Goal: Transaction & Acquisition: Book appointment/travel/reservation

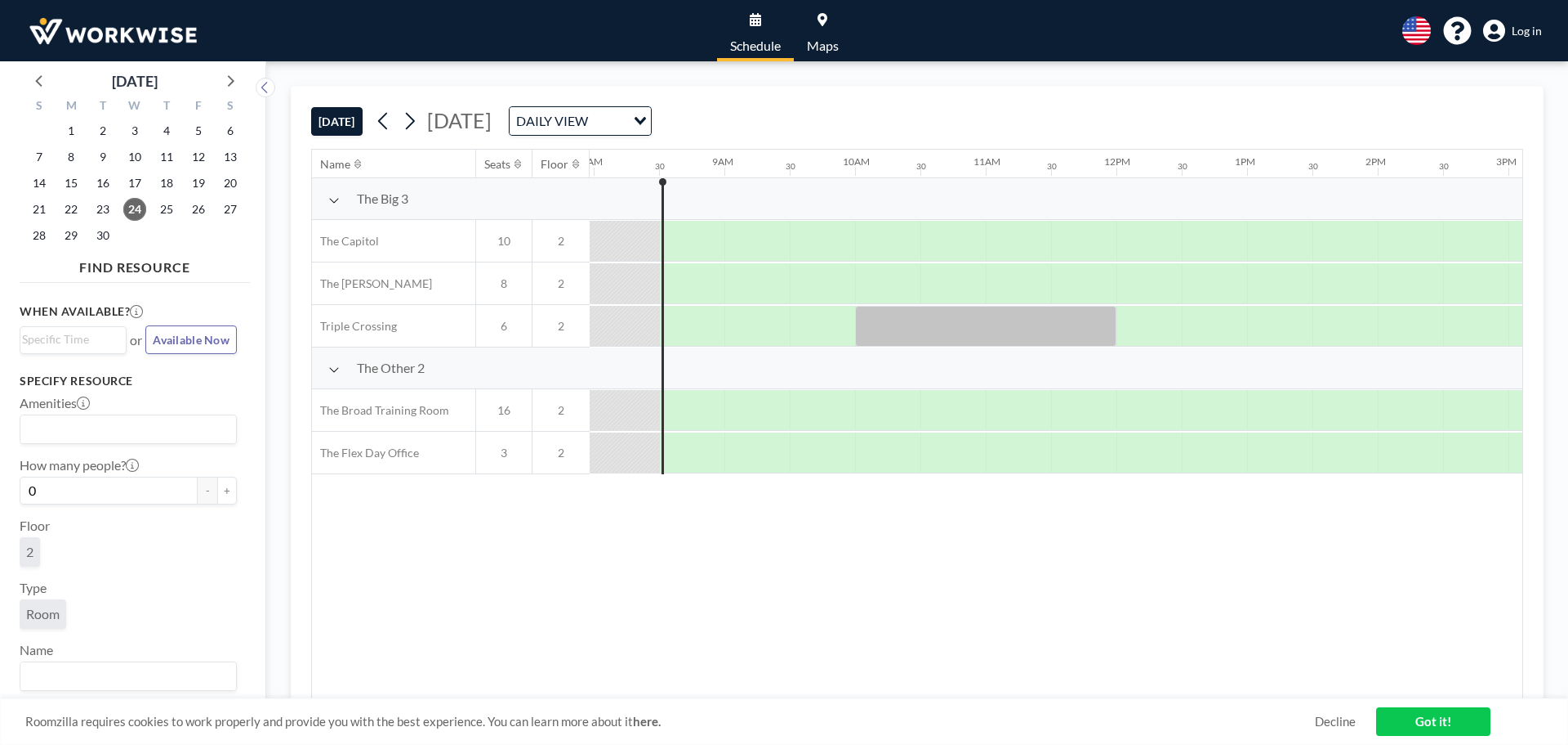
scroll to position [0, 1045]
click at [1536, 29] on span "Log in" at bounding box center [1527, 31] width 30 height 15
click at [76, 225] on span "29" at bounding box center [71, 235] width 22 height 22
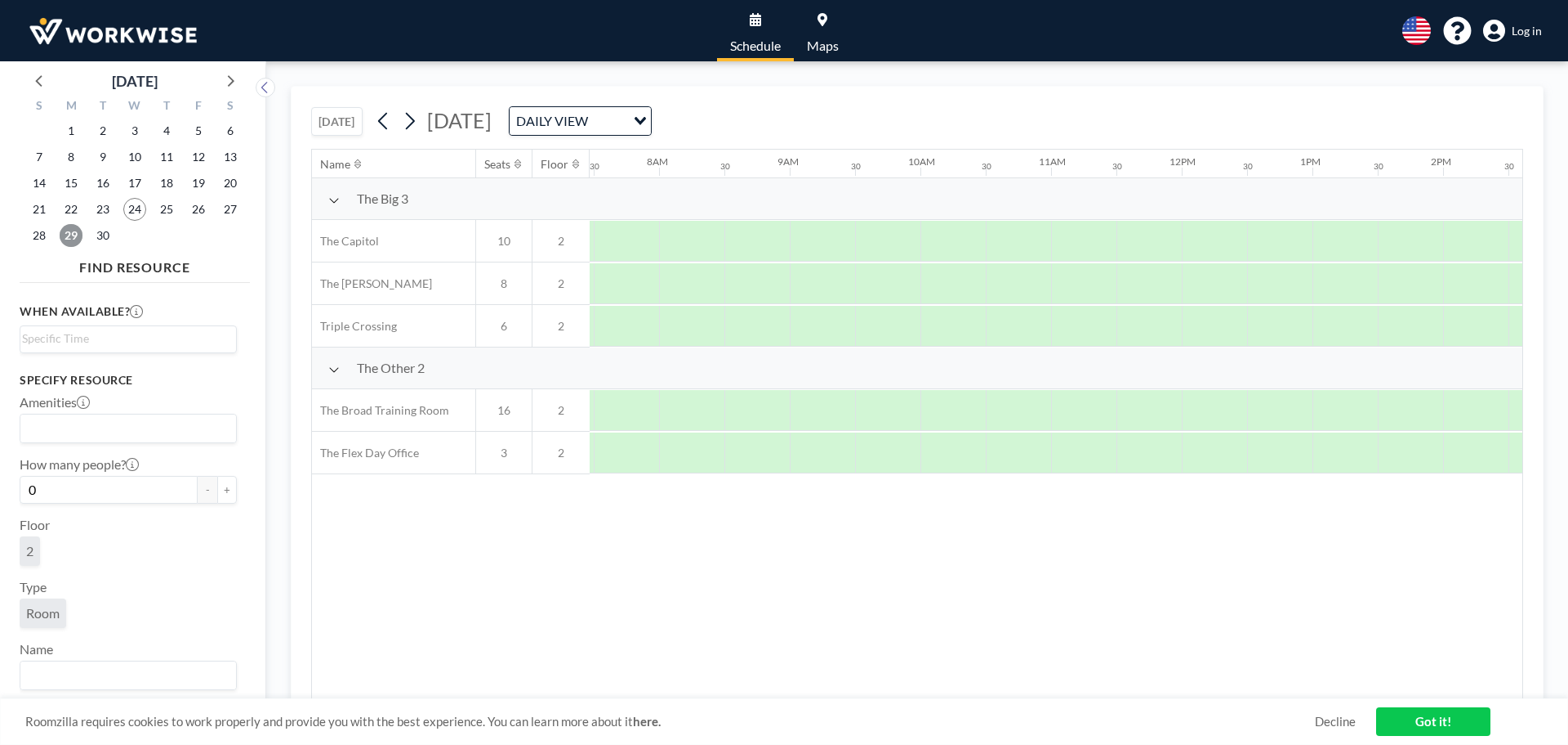
scroll to position [0, 981]
click at [938, 457] on div at bounding box center [950, 453] width 66 height 41
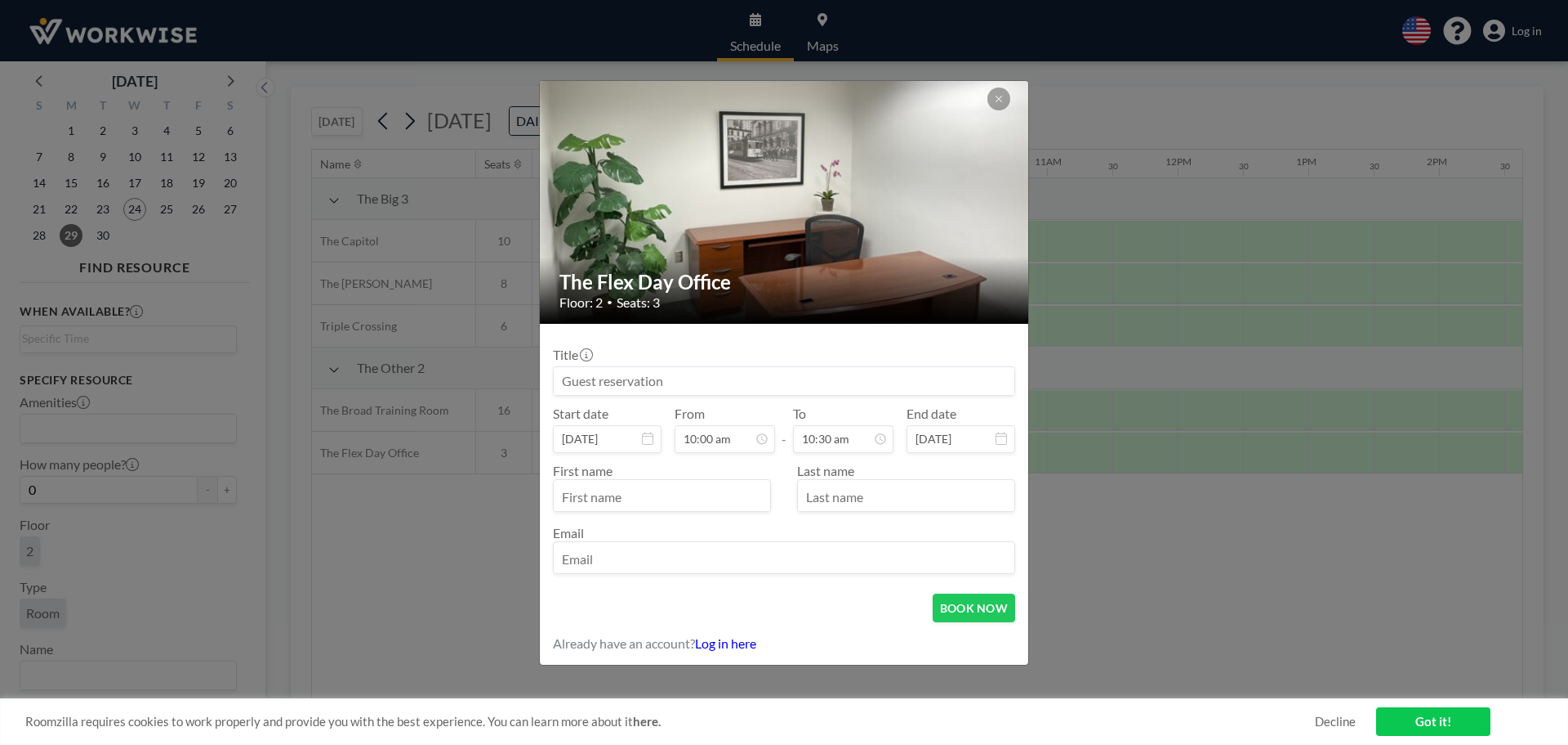
scroll to position [582, 0]
click at [703, 382] on input at bounding box center [784, 381] width 461 height 28
type input "Taska Parker - Client Meeting"
click at [661, 500] on input "text" at bounding box center [661, 497] width 216 height 28
type input "Taska"
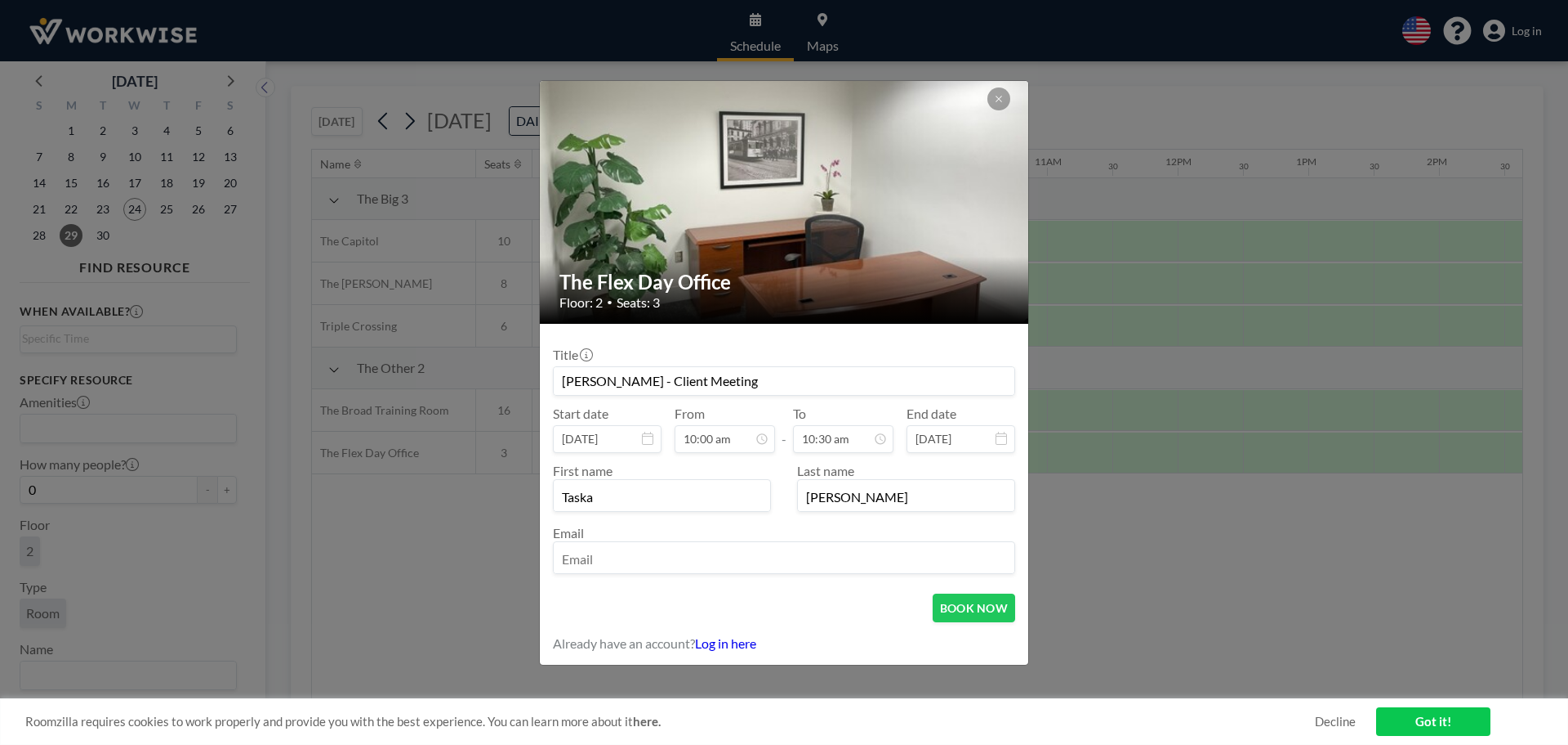
type input "Parker"
type input "tparker@tsparkercpa.com"
click at [998, 603] on button "BOOK NOW" at bounding box center [974, 607] width 82 height 29
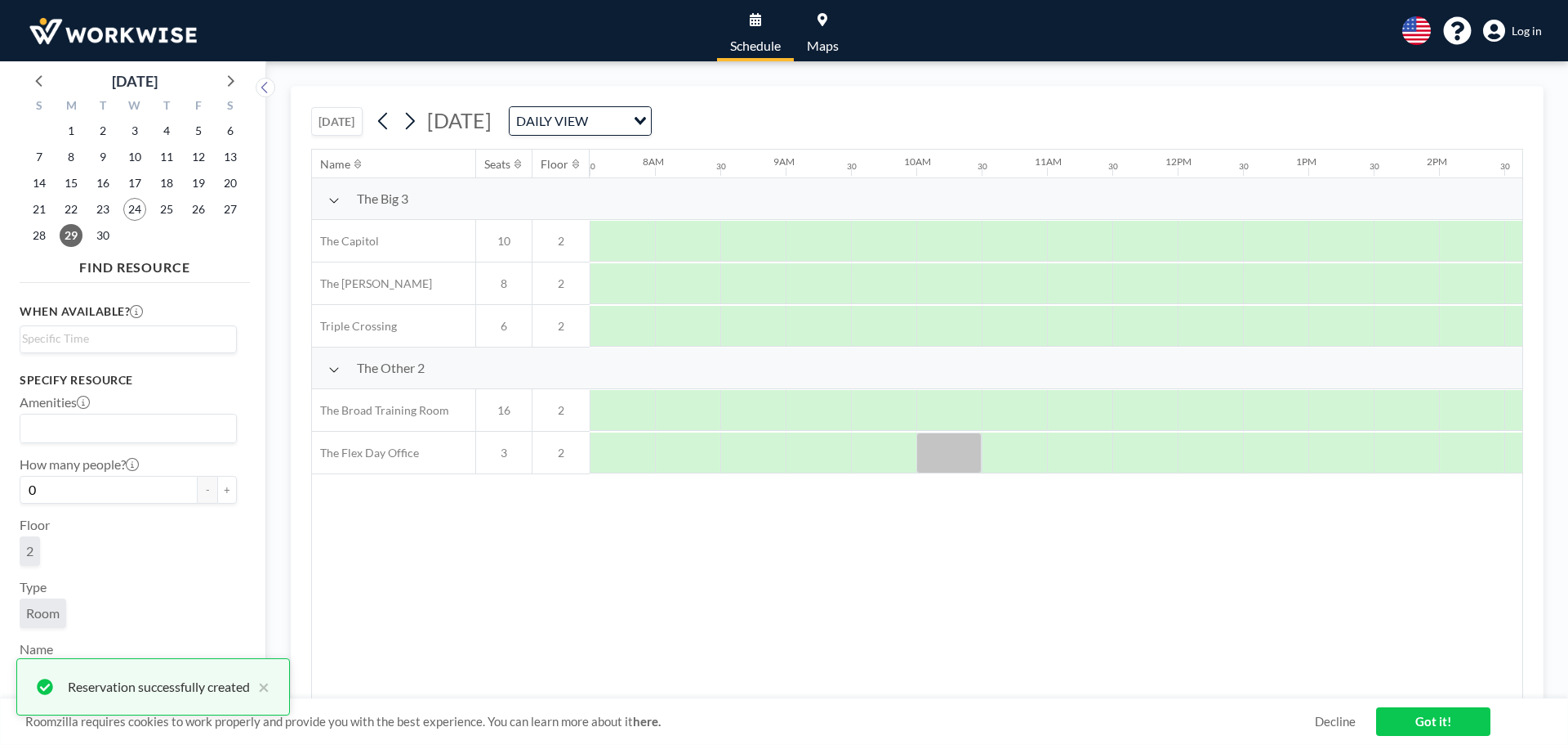
click at [1404, 719] on link "Got it!" at bounding box center [1434, 721] width 114 height 29
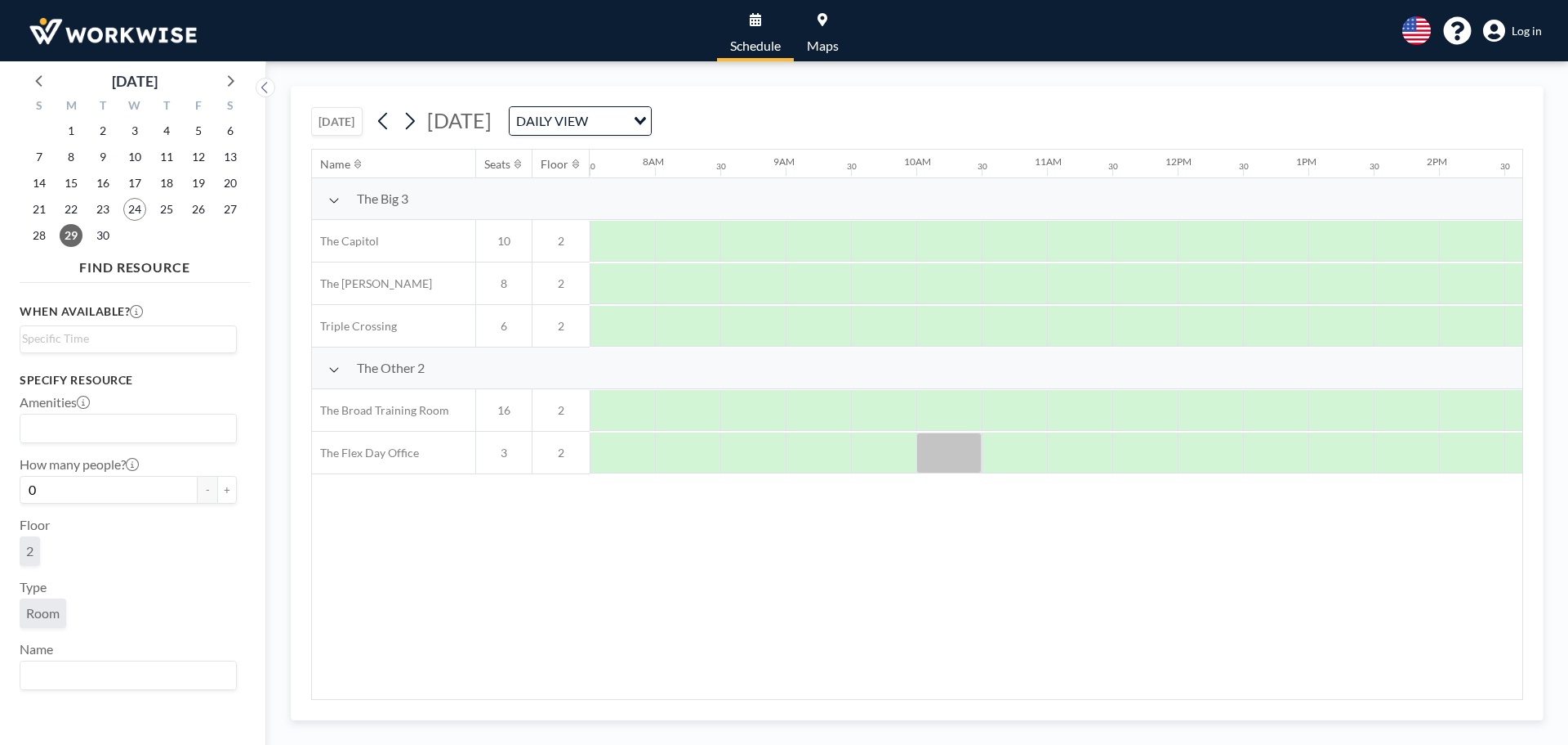
click at [1541, 32] on span "Log in" at bounding box center [1527, 31] width 30 height 15
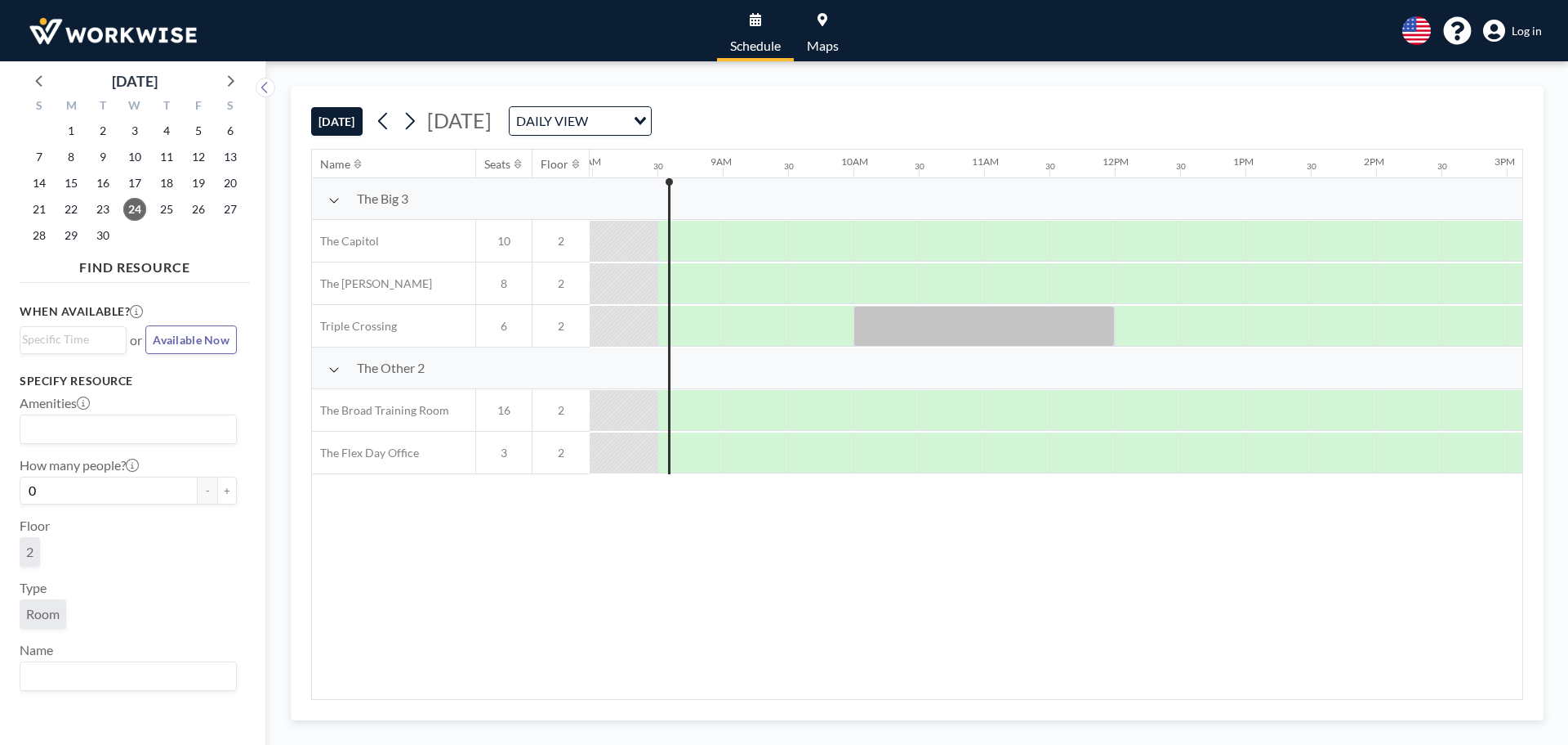
scroll to position [0, 1045]
click at [1530, 35] on span "Log in" at bounding box center [1527, 31] width 30 height 15
